Goal: Find contact information

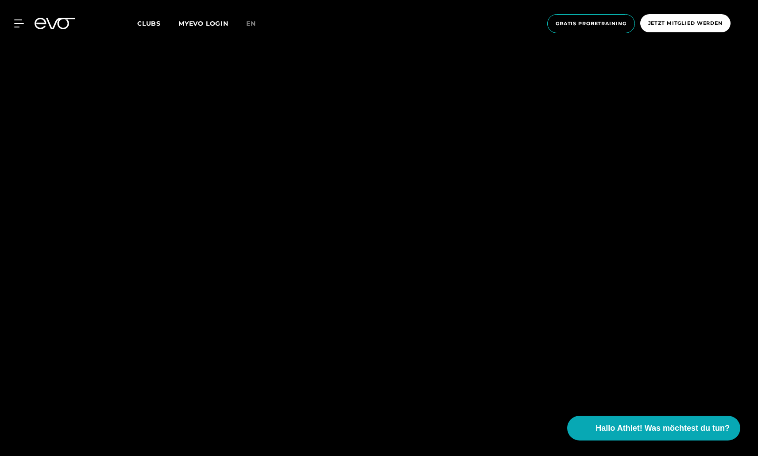
click at [151, 25] on span "Clubs" at bounding box center [148, 23] width 23 height 8
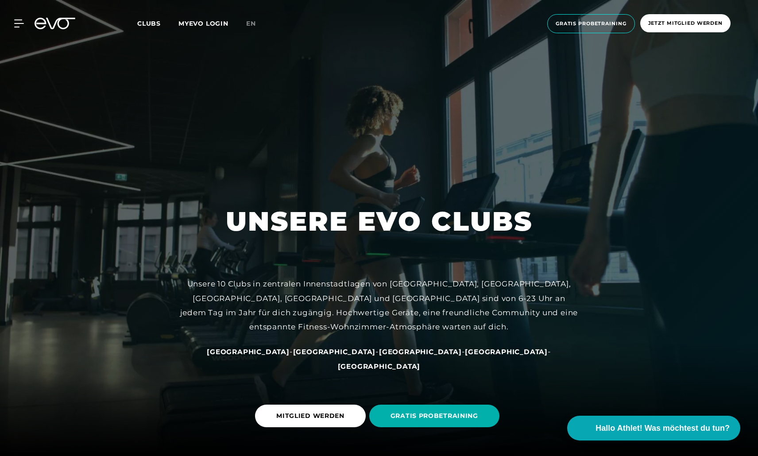
click at [151, 25] on span "Clubs" at bounding box center [148, 23] width 23 height 8
click at [286, 356] on span "[GEOGRAPHIC_DATA]" at bounding box center [248, 352] width 83 height 8
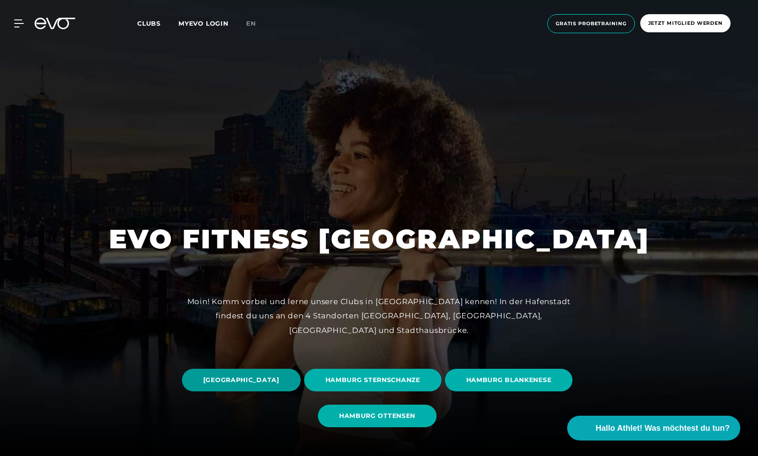
click at [279, 382] on span "HAMBURG STADTHAUSBRÜCKE" at bounding box center [241, 379] width 76 height 9
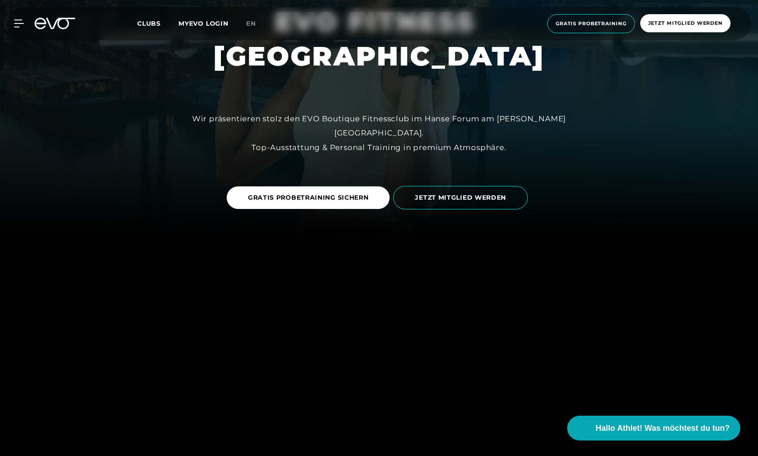
scroll to position [223, 0]
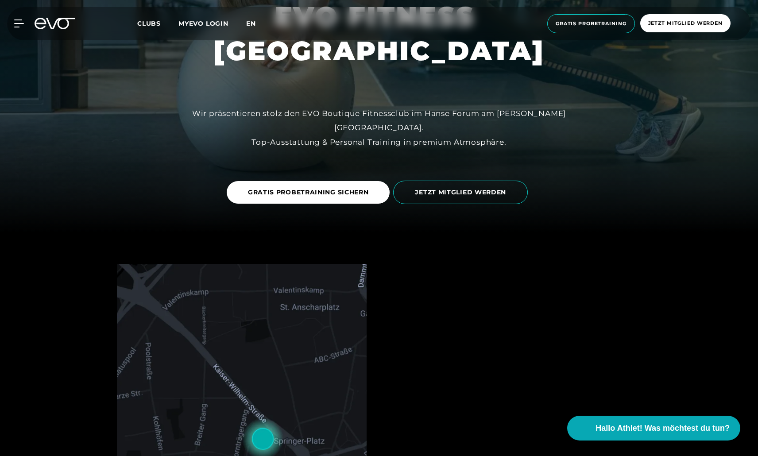
click at [252, 24] on span "en" at bounding box center [251, 23] width 10 height 8
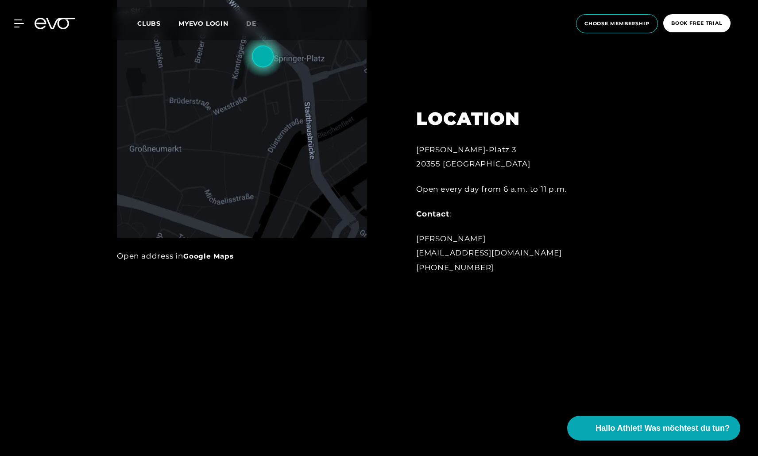
scroll to position [611, 0]
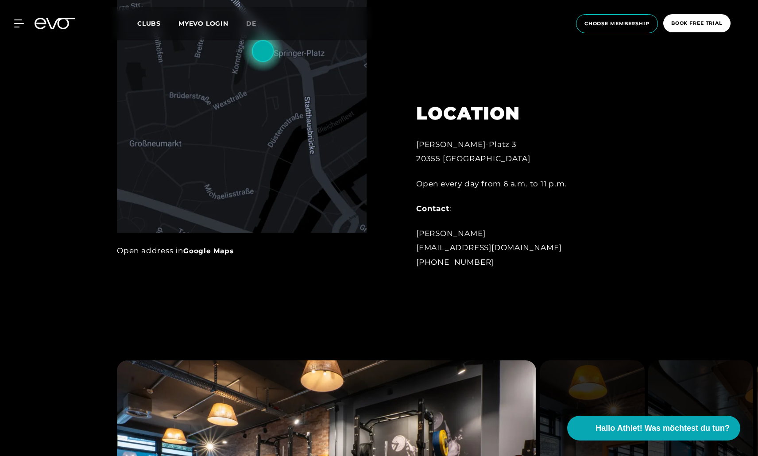
drag, startPoint x: 417, startPoint y: 248, endPoint x: 550, endPoint y: 246, distance: 133.3
click at [551, 249] on div "Jeremy Dührkop stadthausbruecke@evofitness.de +49 172 7443967" at bounding box center [513, 247] width 195 height 43
copy div "stadthausbruecke@evofitness.de"
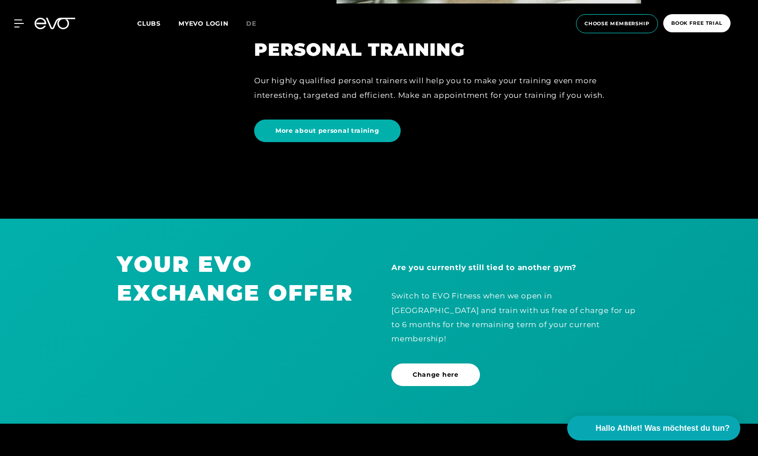
scroll to position [2556, 0]
